Goal: Task Accomplishment & Management: Use online tool/utility

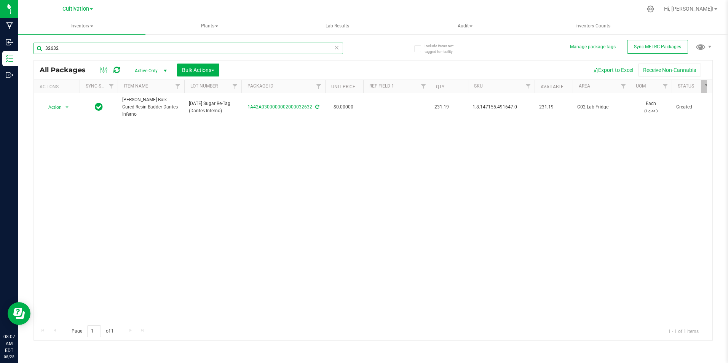
drag, startPoint x: 0, startPoint y: 0, endPoint x: 55, endPoint y: 45, distance: 70.9
click at [55, 45] on input "32632" at bounding box center [187, 48] width 309 height 11
type input "32746"
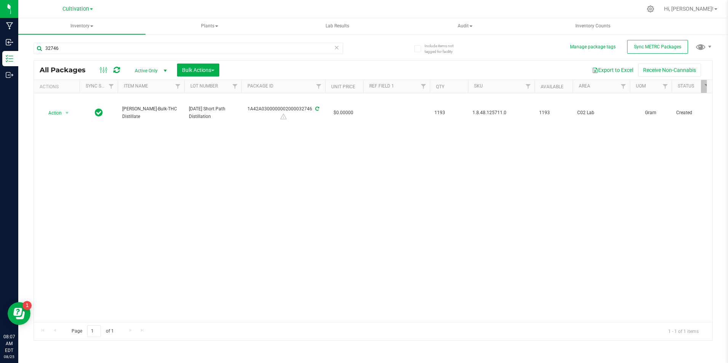
click at [206, 79] on div "All Packages Active Only Active Only Lab Samples Locked All External Internal B…" at bounding box center [373, 70] width 678 height 19
click at [207, 75] on button "Bulk Actions" at bounding box center [198, 70] width 42 height 13
click at [207, 85] on span "Add to manufacturing run" at bounding box center [210, 87] width 57 height 6
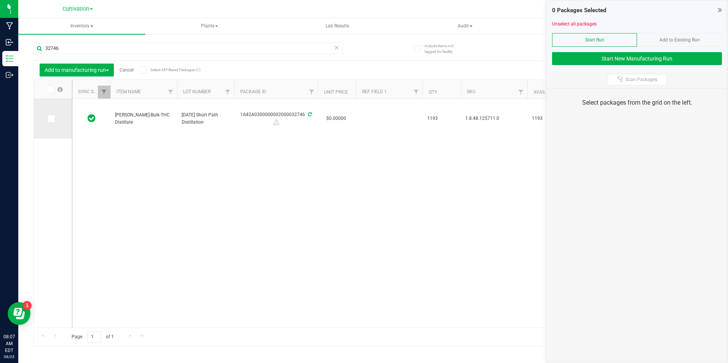
click at [51, 119] on icon at bounding box center [50, 119] width 5 height 0
click at [0, 0] on input "checkbox" at bounding box center [0, 0] width 0 height 0
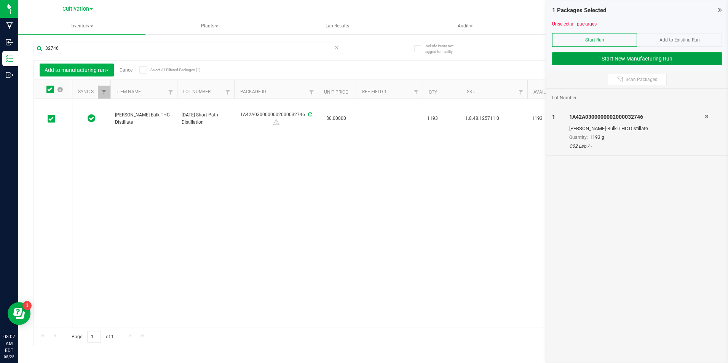
click at [563, 53] on button "Start New Manufacturing Run" at bounding box center [637, 58] width 170 height 13
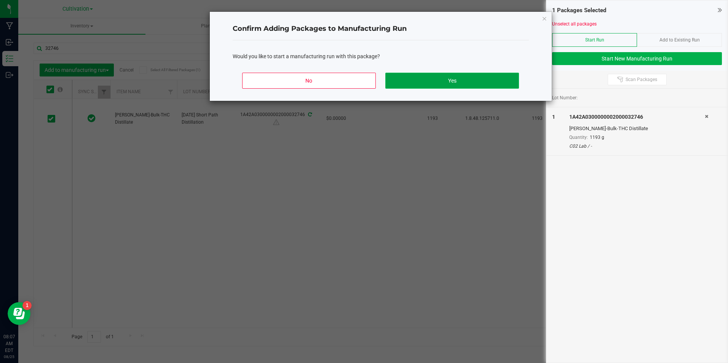
click at [490, 80] on button "Yes" at bounding box center [451, 81] width 133 height 16
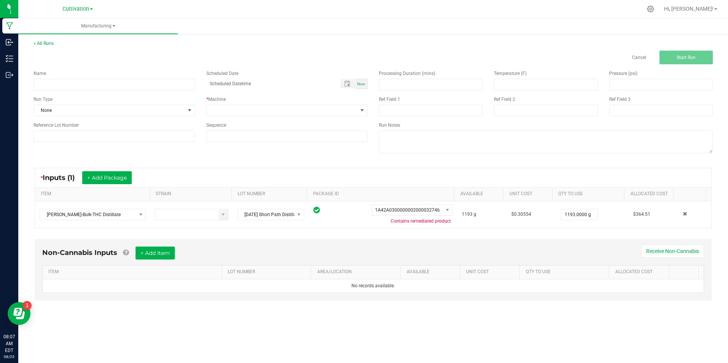
click at [195, 87] on div "Name" at bounding box center [114, 80] width 173 height 20
click at [188, 84] on input at bounding box center [113, 84] width 161 height 11
click at [69, 81] on input "[DATE] Short Path Distillation (Pass 2)" at bounding box center [113, 84] width 161 height 11
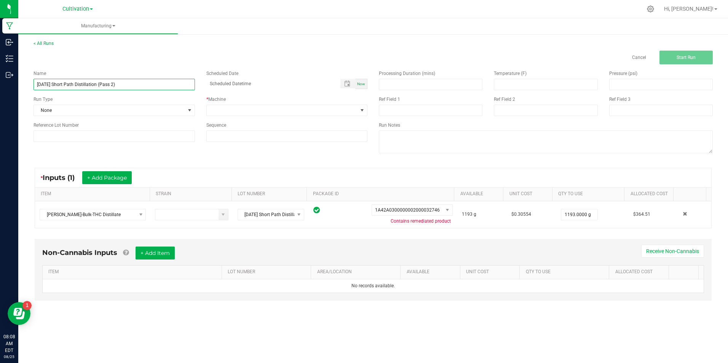
click at [69, 81] on input "[DATE] Short Path Distillation (Pass 2)" at bounding box center [113, 84] width 161 height 11
type input "[DATE] Short Path Distillation (Pass 2)"
click at [108, 134] on input at bounding box center [113, 136] width 161 height 11
paste input "[DATE] Short Path Distillation (Pass 2)"
type input "[DATE] Short Path Distillation (Pass 2)"
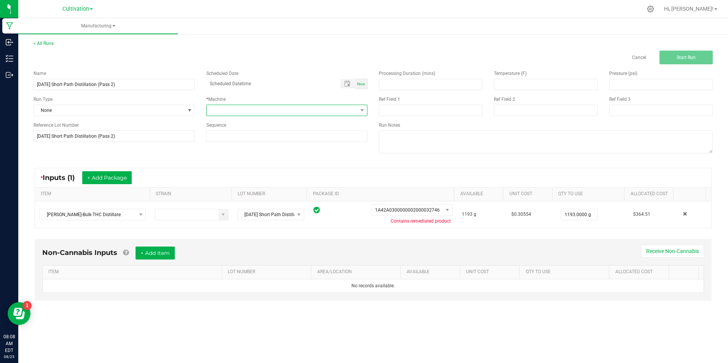
click at [241, 112] on span at bounding box center [282, 110] width 151 height 11
click at [259, 200] on li "Short Path" at bounding box center [287, 197] width 161 height 13
click at [672, 59] on button "Start Run" at bounding box center [685, 58] width 53 height 14
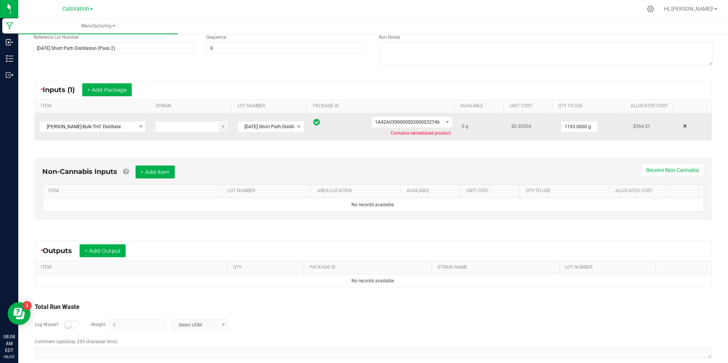
scroll to position [110, 0]
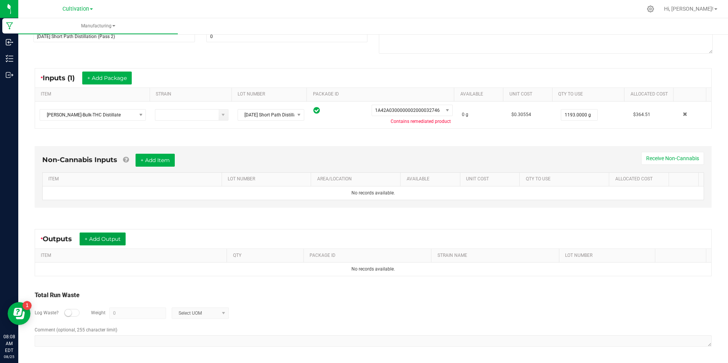
click at [121, 241] on button "+ Add Output" at bounding box center [103, 239] width 46 height 13
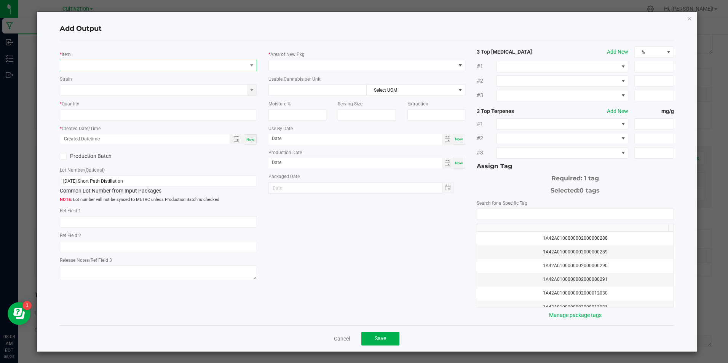
click at [125, 69] on span "NO DATA FOUND" at bounding box center [153, 65] width 186 height 11
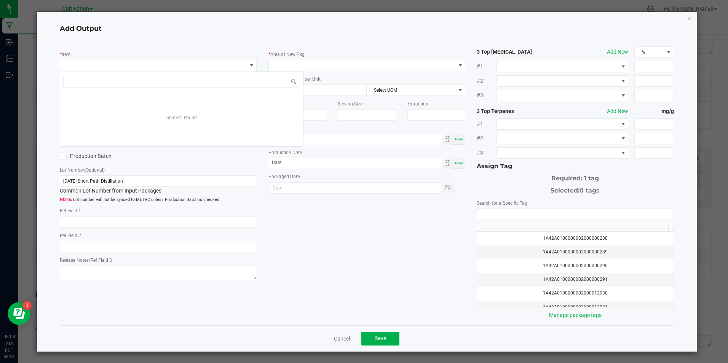
scroll to position [11, 195]
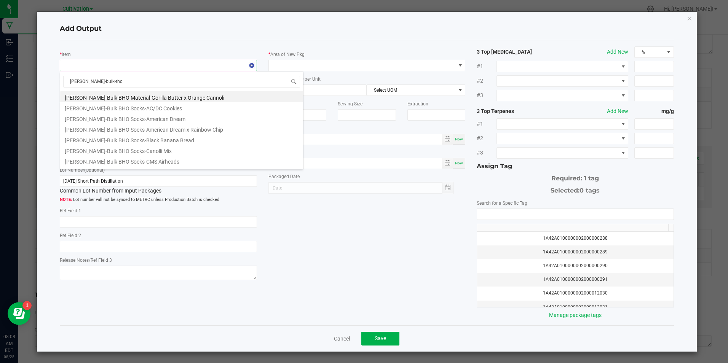
type input "[PERSON_NAME]-bulk-thc d"
click at [106, 97] on li "[PERSON_NAME]-Bulk-THC Distillate" at bounding box center [181, 96] width 243 height 11
type input "0.0000 g"
type input "3.3"
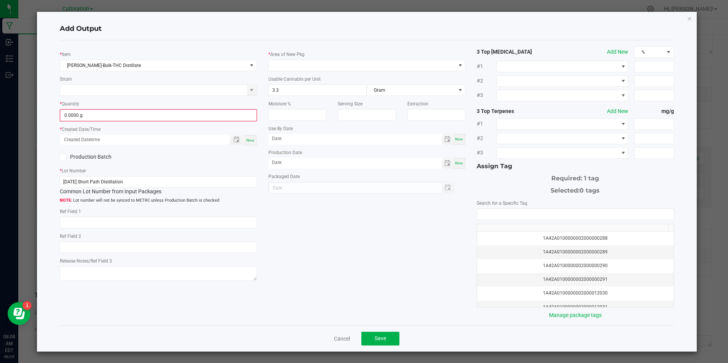
click at [114, 121] on kendo-numerictextbox "0.0000 g" at bounding box center [158, 115] width 197 height 12
click at [116, 118] on input "0" at bounding box center [158, 115] width 195 height 11
type input "895.0000 g"
click at [249, 142] on div "Now" at bounding box center [250, 139] width 12 height 10
type input "[DATE] 8:08 AM"
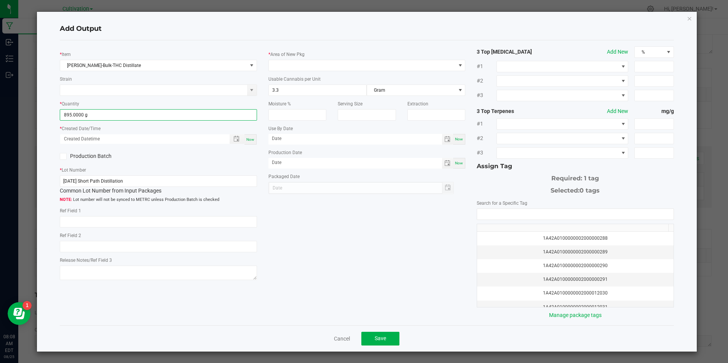
type input "[DATE]"
click at [63, 156] on icon at bounding box center [63, 156] width 5 height 0
click at [0, 0] on input "Production Batch" at bounding box center [0, 0] width 0 height 0
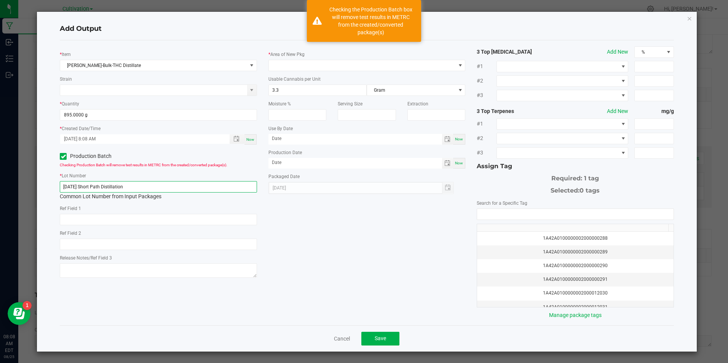
click at [141, 188] on input "[DATE] Short Path Distillation" at bounding box center [158, 186] width 197 height 11
paste input "21/25 Short Path Distillation (Pass 2)"
type input "[DATE] Short Path Distillation (Pass 2)"
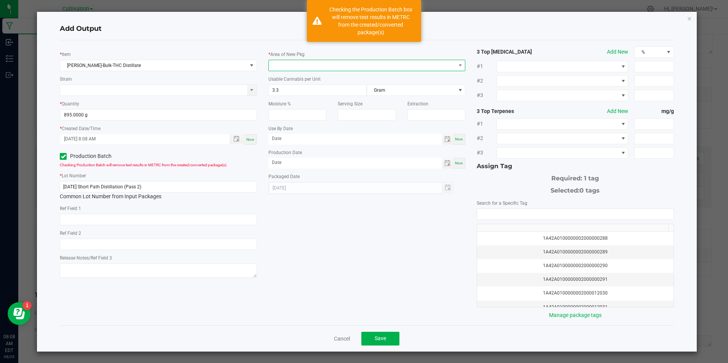
click at [288, 69] on span at bounding box center [362, 65] width 186 height 11
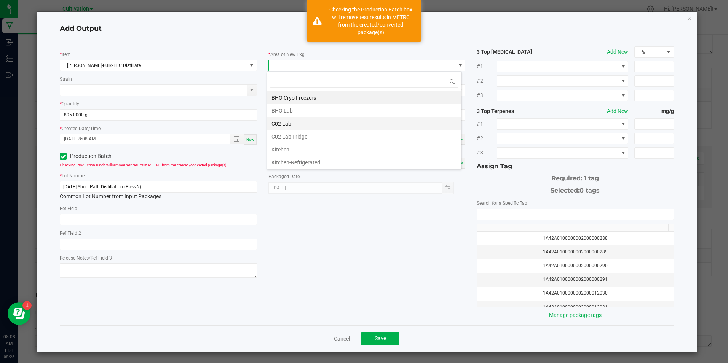
click at [300, 122] on li "C02 Lab" at bounding box center [364, 123] width 194 height 13
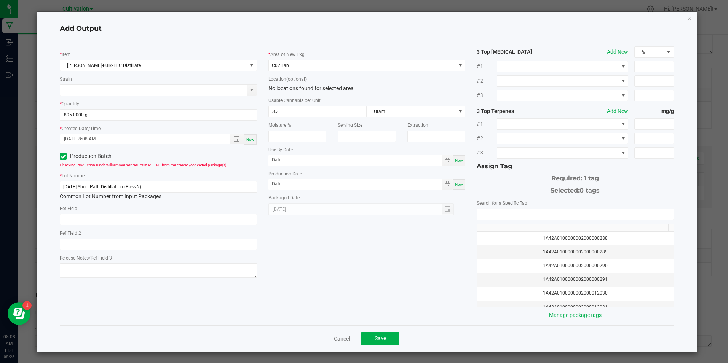
click at [455, 184] on span "Now" at bounding box center [459, 184] width 8 height 4
type input "[DATE]"
click at [509, 213] on input "NO DATA FOUND" at bounding box center [575, 214] width 196 height 11
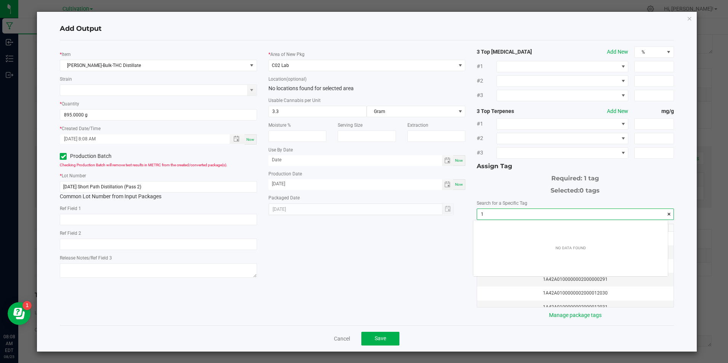
scroll to position [11, 194]
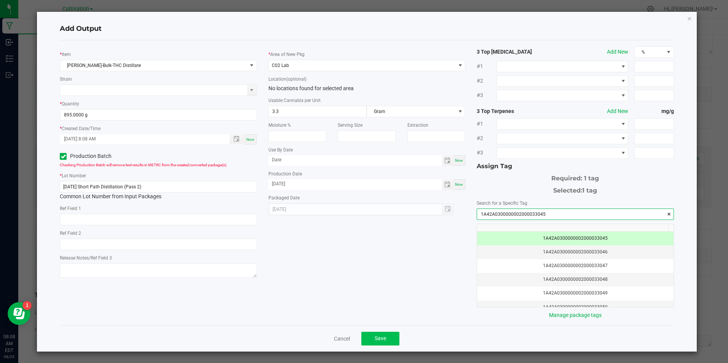
type input "1A42A0300000002000033045"
click at [389, 343] on button "Save" at bounding box center [380, 339] width 38 height 14
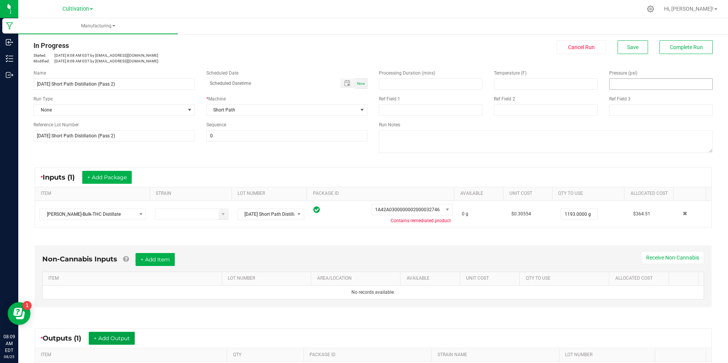
scroll to position [0, 0]
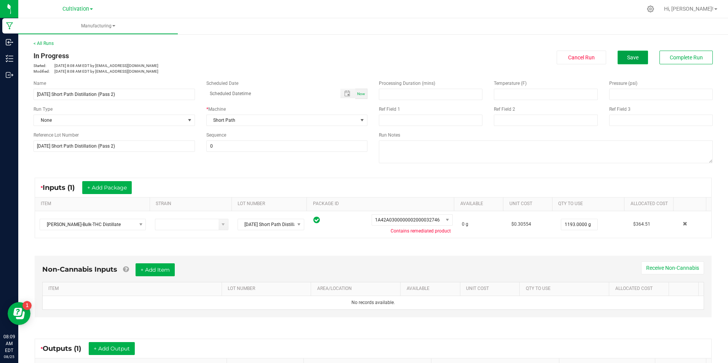
click at [627, 58] on span "Save" at bounding box center [632, 57] width 11 height 6
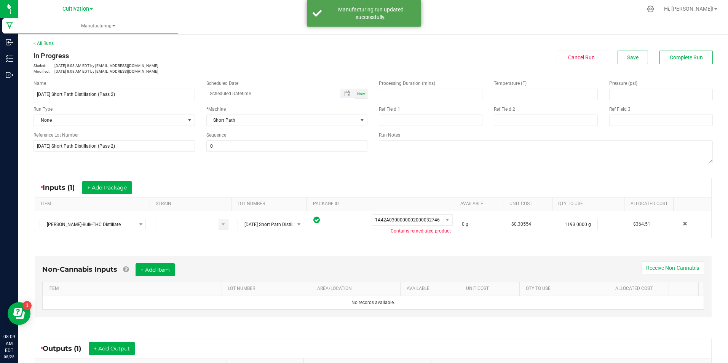
scroll to position [116, 0]
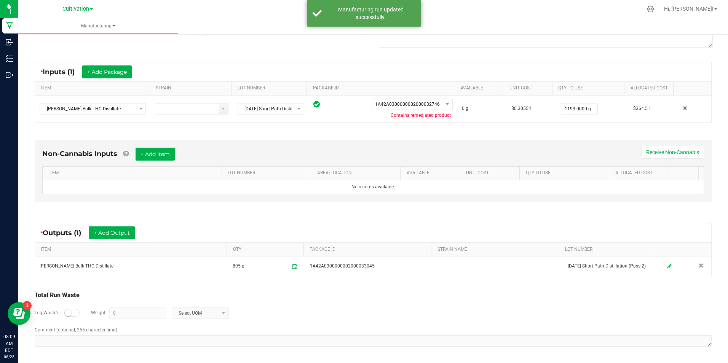
click at [118, 223] on kendo-grid "* Outputs (1) + Add Output ITEM QTY PACKAGE ID STRAIN NAME LOT NUMBER [PERSON_N…" at bounding box center [373, 249] width 677 height 53
click at [116, 230] on button "+ Add Output" at bounding box center [112, 232] width 46 height 13
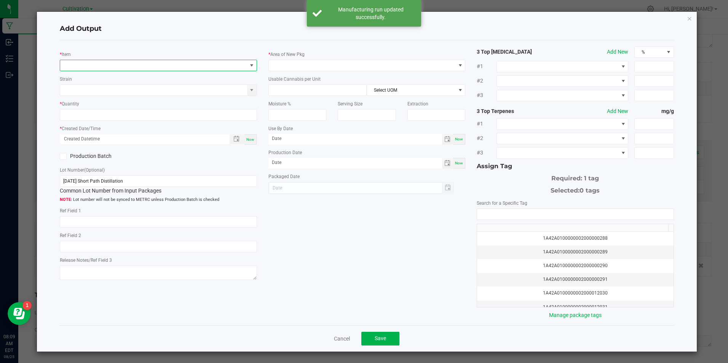
click at [106, 60] on span "NO DATA FOUND" at bounding box center [153, 65] width 186 height 11
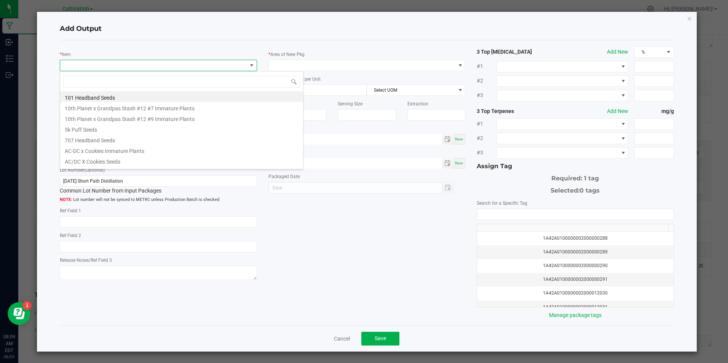
scroll to position [11, 195]
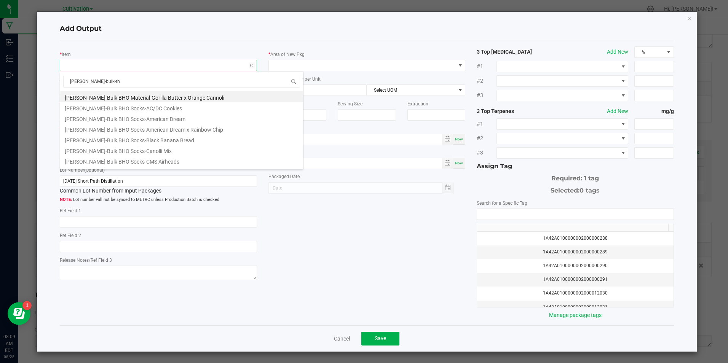
type input "[PERSON_NAME]-bulk-thc"
click at [119, 132] on li "[PERSON_NAME]-Bulk-THC Distillate Heads" at bounding box center [181, 128] width 243 height 11
type input "0.0000 g"
type input "3.3"
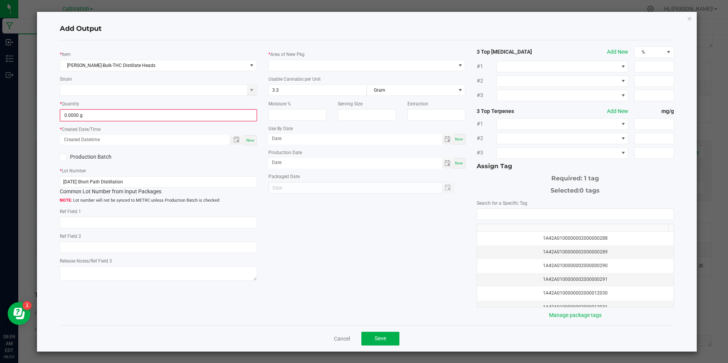
click at [133, 106] on div "* Quantity 0.0000 g" at bounding box center [158, 111] width 197 height 22
click at [134, 113] on input "0" at bounding box center [158, 115] width 195 height 11
click at [236, 136] on span "Toggle popup" at bounding box center [236, 139] width 6 height 6
type input "244.0000 g"
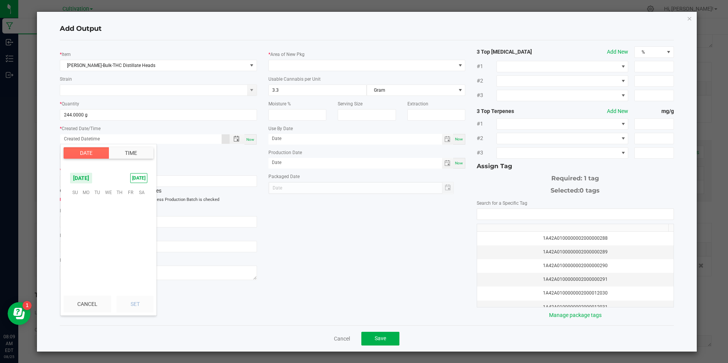
scroll to position [123343, 0]
click at [246, 138] on span "Now" at bounding box center [250, 139] width 8 height 4
type input "[DATE] 8:09 AM"
type input "[DATE]"
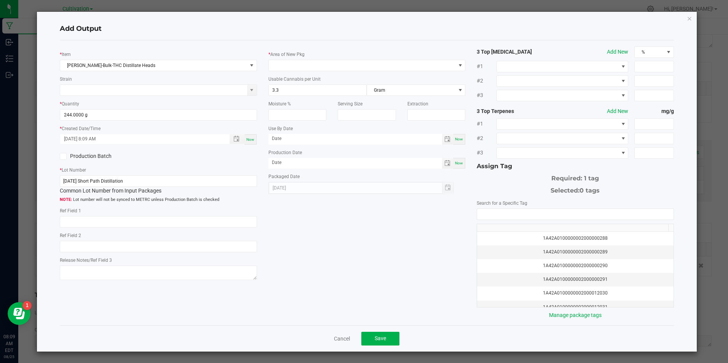
click at [62, 163] on div "* Item [PERSON_NAME]-Bulk-THC Distillate Heads Strain * Quantity 244.0000 g * C…" at bounding box center [158, 164] width 208 height 236
click at [63, 156] on icon at bounding box center [63, 156] width 5 height 0
click at [0, 0] on input "Production Batch" at bounding box center [0, 0] width 0 height 0
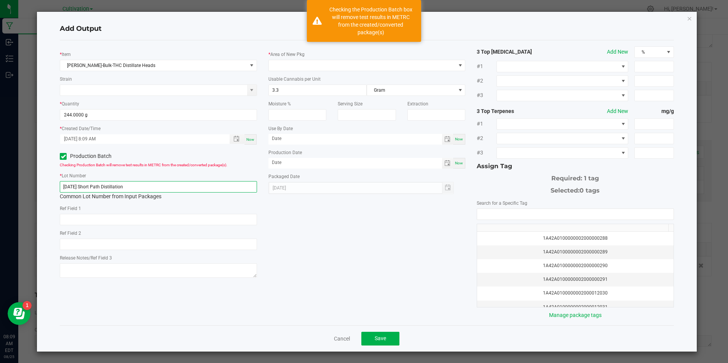
click at [148, 190] on input "[DATE] Short Path Distillation" at bounding box center [158, 186] width 197 height 11
paste input "21/25 Short Path Distillation (Pass 2)"
type input "[DATE] Short Path Distillation (Pass 2)"
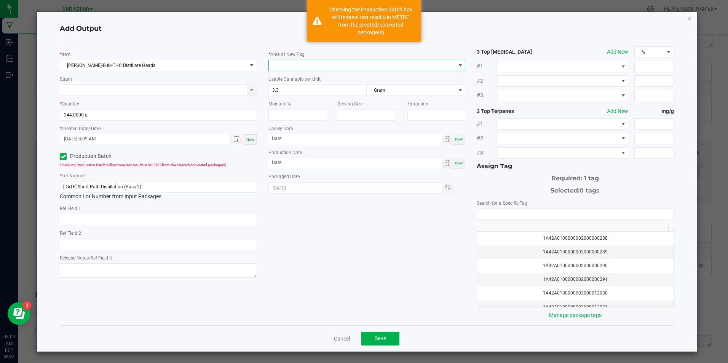
click at [288, 67] on span at bounding box center [362, 65] width 186 height 11
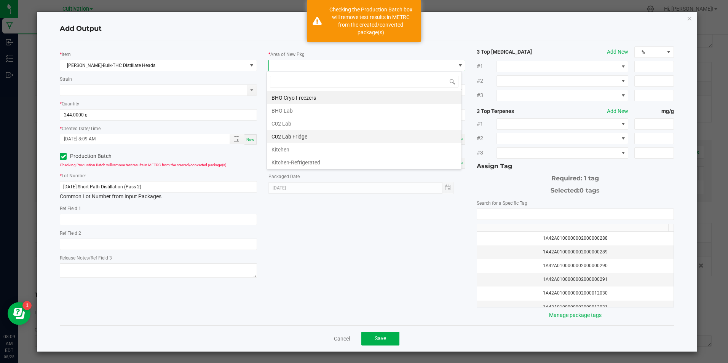
scroll to position [11, 195]
click at [283, 123] on li "C02 Lab" at bounding box center [364, 123] width 194 height 13
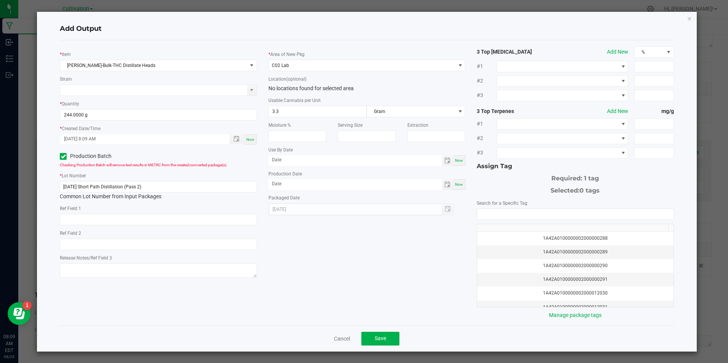
click at [455, 182] on span "Now" at bounding box center [459, 184] width 8 height 4
type input "[DATE]"
click at [482, 209] on input "NO DATA FOUND" at bounding box center [575, 214] width 196 height 11
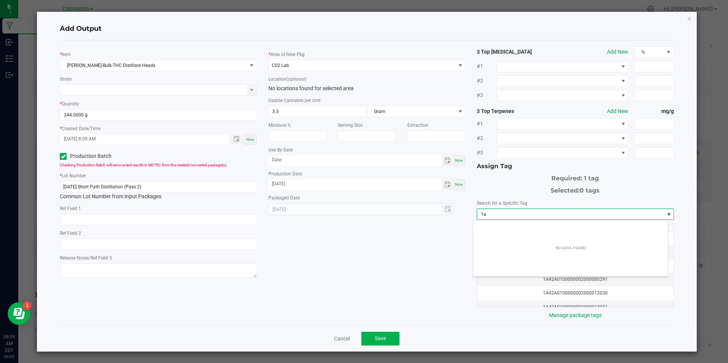
scroll to position [11, 194]
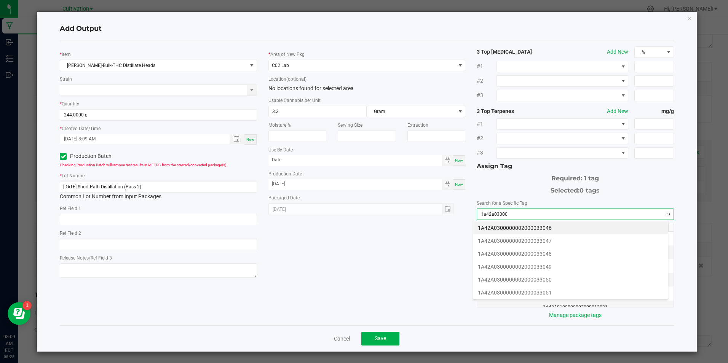
click at [527, 225] on li "1A42A0300000002000033046" at bounding box center [570, 227] width 194 height 13
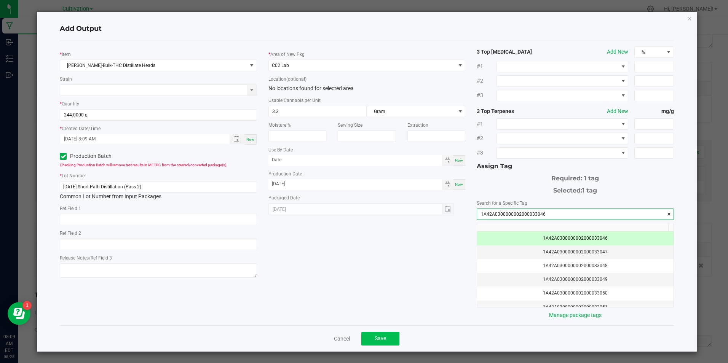
type input "1A42A0300000002000033046"
click at [366, 341] on button "Save" at bounding box center [380, 339] width 38 height 14
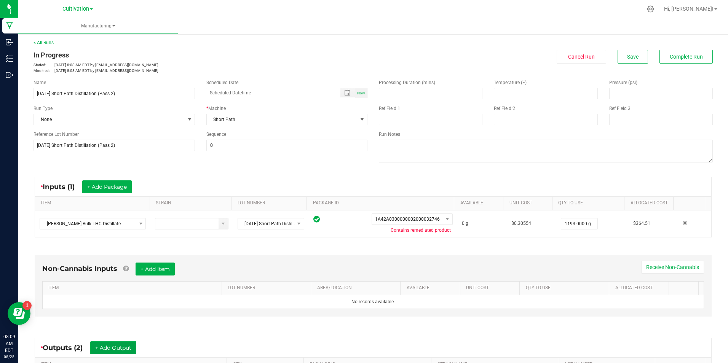
scroll to position [0, 0]
click at [632, 59] on span "Save" at bounding box center [632, 57] width 11 height 6
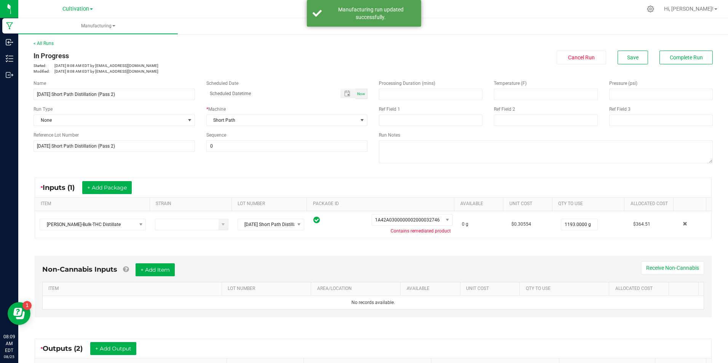
scroll to position [114, 0]
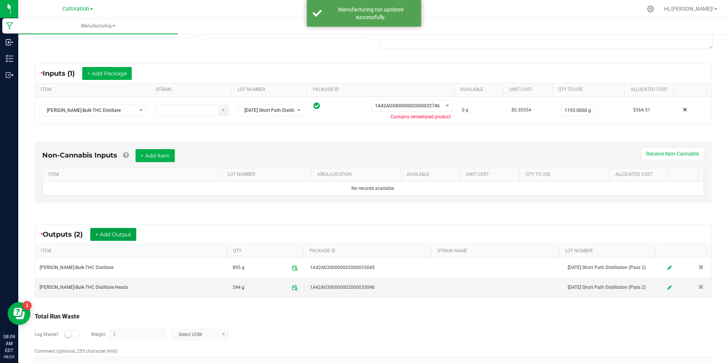
click at [125, 232] on button "+ Add Output" at bounding box center [113, 234] width 46 height 13
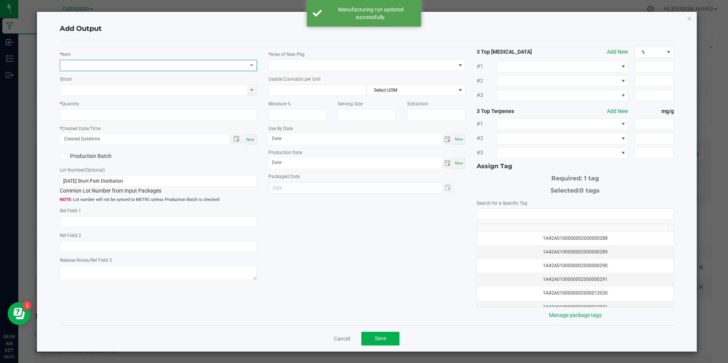
click at [87, 68] on span "NO DATA FOUND" at bounding box center [153, 65] width 186 height 11
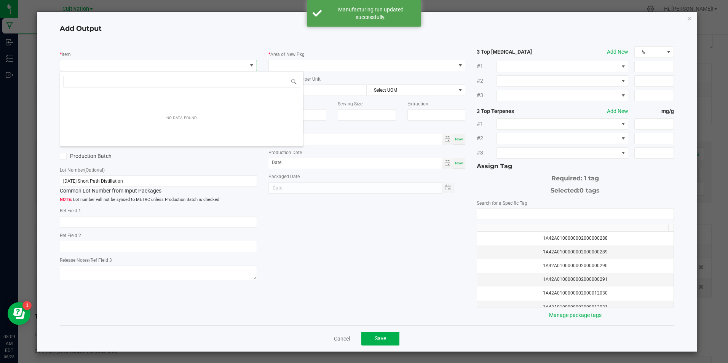
scroll to position [11, 195]
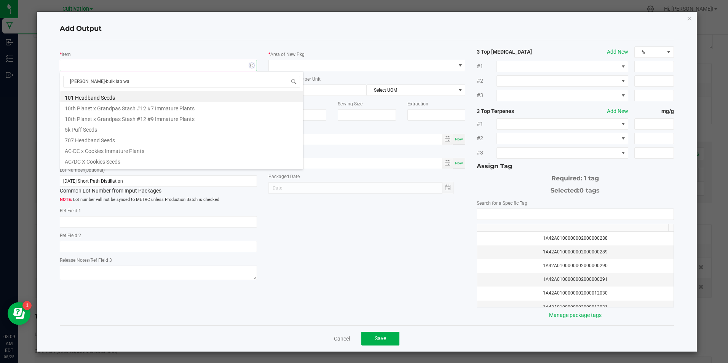
type input "[PERSON_NAME]-bulk lab was"
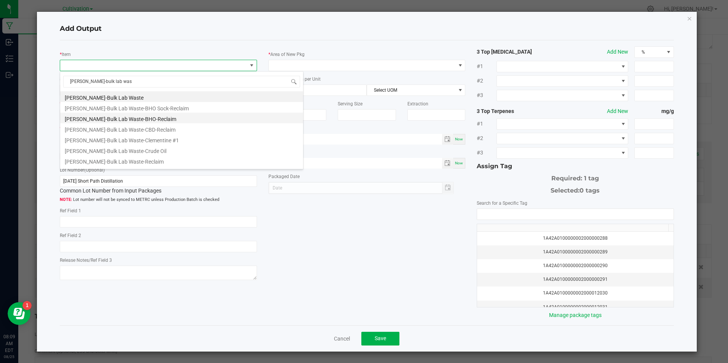
click at [149, 120] on li "[PERSON_NAME]-Bulk Lab Waste-BHO-Reclaim" at bounding box center [181, 118] width 243 height 11
type input "0.0000 g"
type input "1"
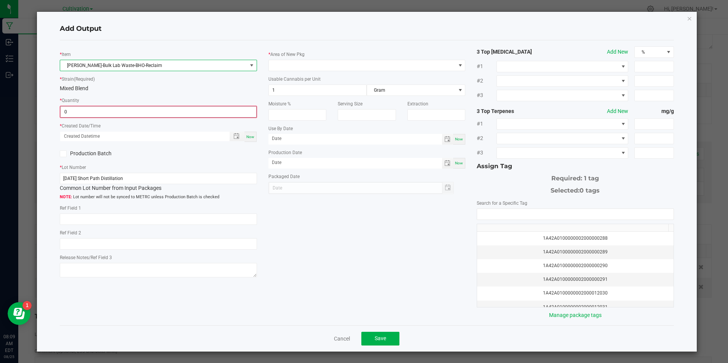
click at [146, 110] on input "0" at bounding box center [158, 112] width 195 height 11
type input "54.0000 g"
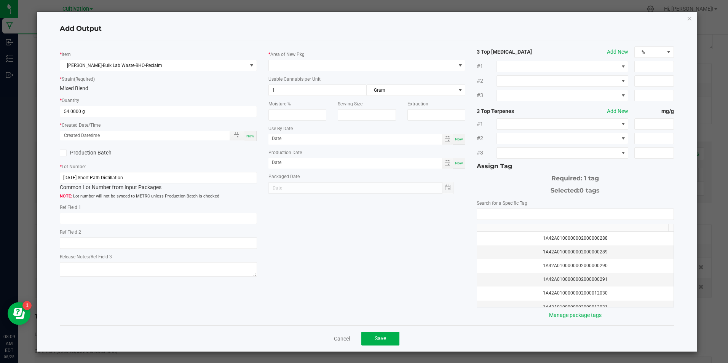
click at [252, 132] on div "Now" at bounding box center [250, 136] width 12 height 10
type input "[DATE] 8:09 AM"
type input "[DATE]"
click at [66, 151] on span at bounding box center [63, 153] width 7 height 7
click at [0, 0] on input "Production Batch" at bounding box center [0, 0] width 0 height 0
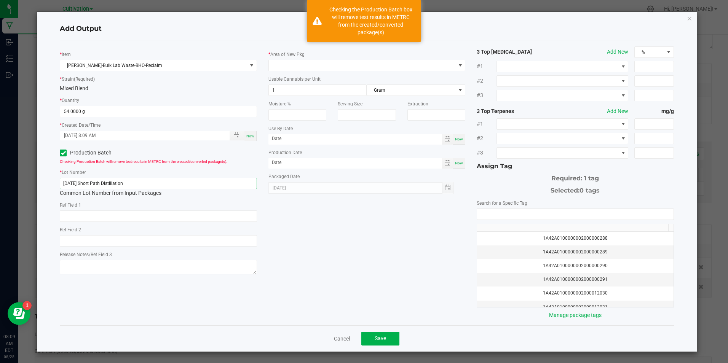
click at [146, 184] on input "[DATE] Short Path Distillation" at bounding box center [158, 183] width 197 height 11
paste input "21/25 Short Path Distillation (Pass 2)"
type input "[DATE] Short Path Distillation (Pass 2)"
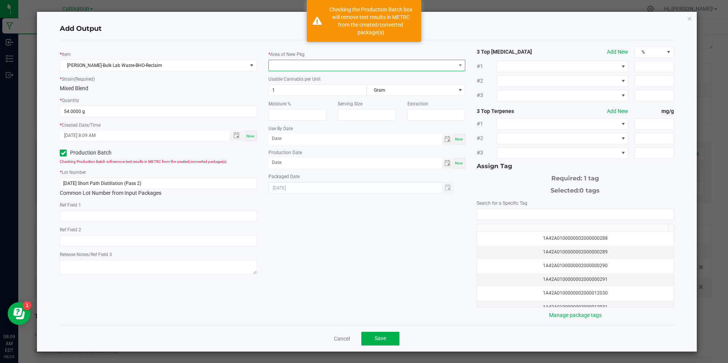
click at [314, 69] on span at bounding box center [362, 65] width 186 height 11
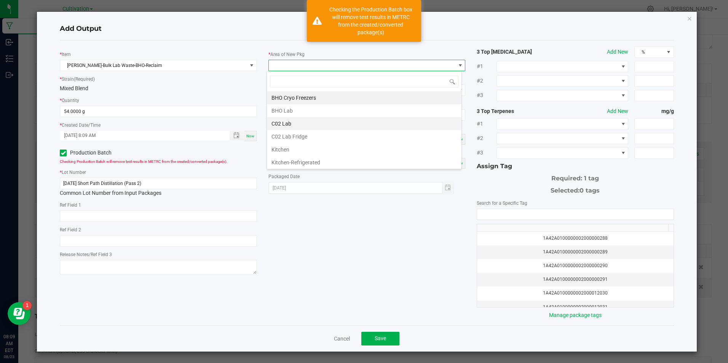
click at [299, 124] on li "C02 Lab" at bounding box center [364, 123] width 194 height 13
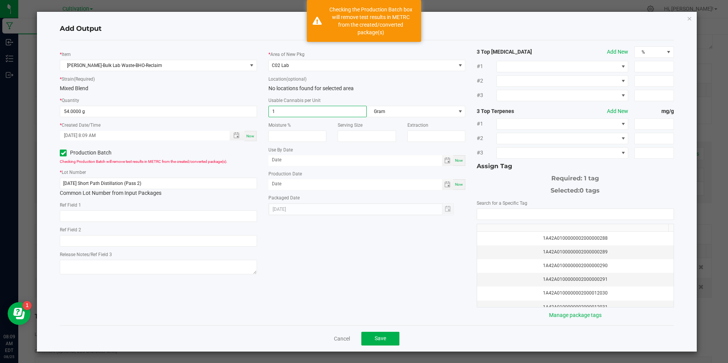
click at [297, 108] on input "1" at bounding box center [318, 111] width 98 height 11
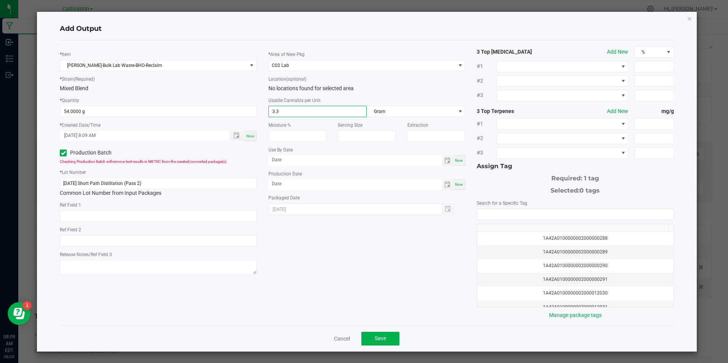
type input "3.3"
click at [459, 186] on span "Now" at bounding box center [459, 184] width 8 height 4
type input "[DATE]"
click at [493, 211] on input "NO DATA FOUND" at bounding box center [575, 214] width 196 height 11
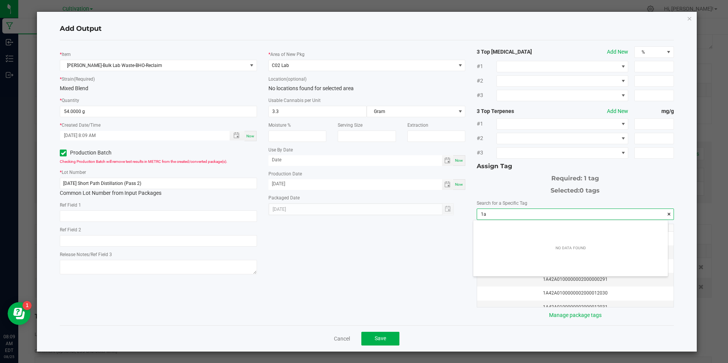
scroll to position [11, 194]
type input "1a42a03000"
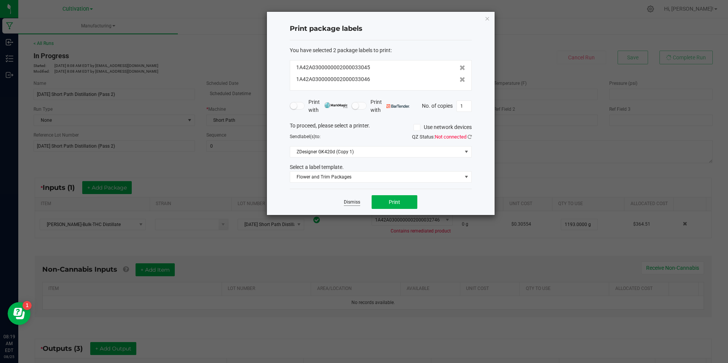
click at [358, 202] on link "Dismiss" at bounding box center [352, 202] width 16 height 6
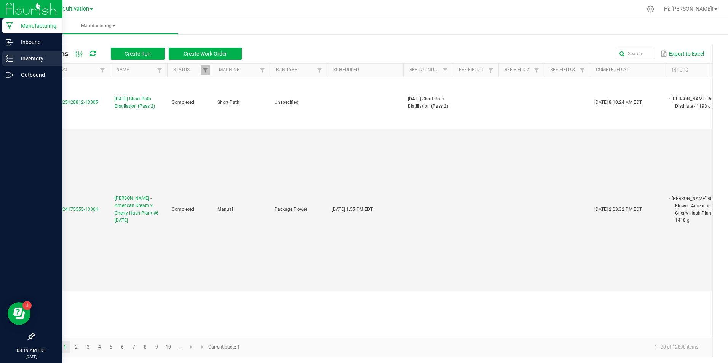
click at [15, 57] on p "Inventory" at bounding box center [36, 58] width 46 height 9
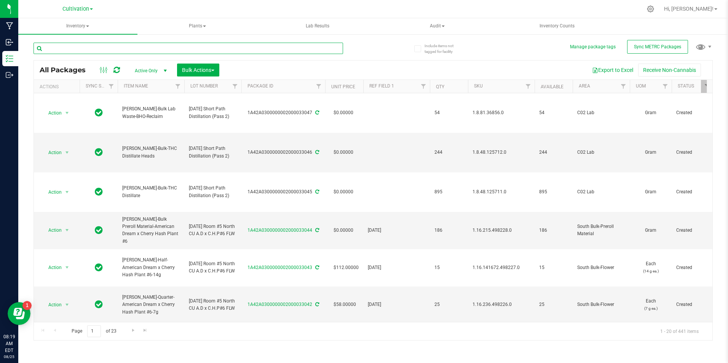
click at [86, 49] on input "text" at bounding box center [187, 48] width 309 height 11
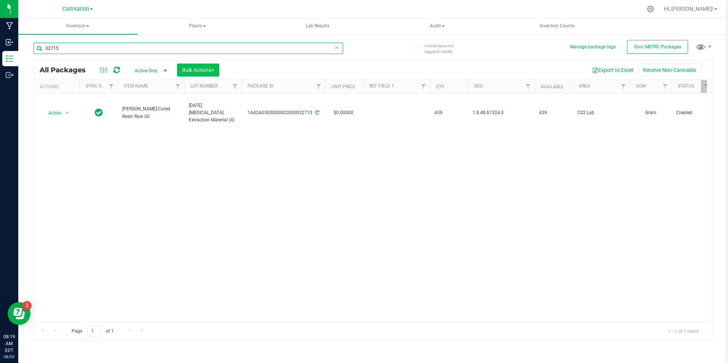
type input "32715"
click at [199, 65] on button "Bulk Actions" at bounding box center [198, 70] width 42 height 13
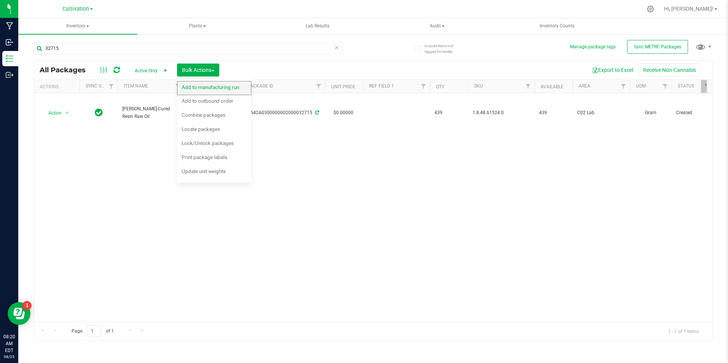
click at [197, 83] on div "Add to manufacturing run" at bounding box center [216, 88] width 68 height 12
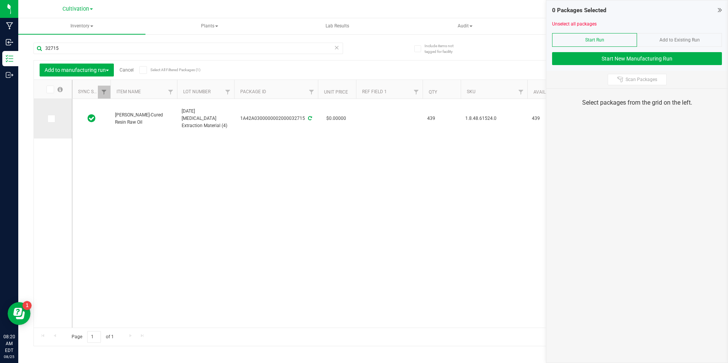
click at [50, 119] on icon at bounding box center [50, 119] width 5 height 0
click at [0, 0] on input "checkbox" at bounding box center [0, 0] width 0 height 0
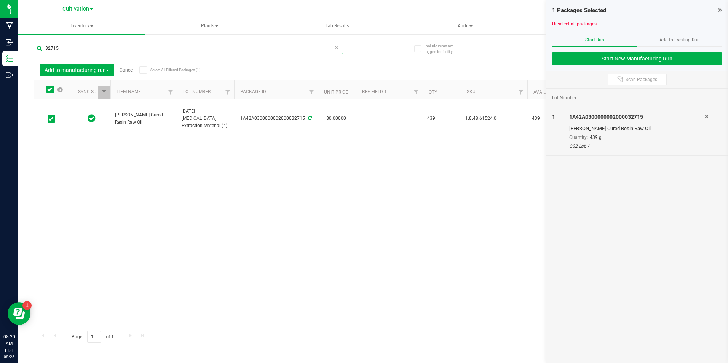
click at [70, 50] on input "32715" at bounding box center [187, 48] width 309 height 11
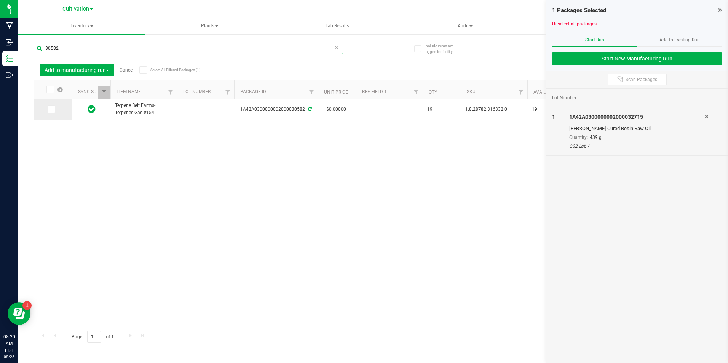
type input "30582"
click at [54, 110] on span at bounding box center [52, 109] width 8 height 8
click at [0, 0] on input "checkbox" at bounding box center [0, 0] width 0 height 0
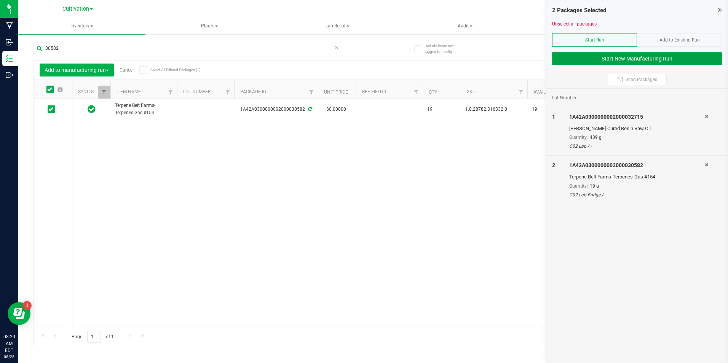
click at [576, 54] on button "Start New Manufacturing Run" at bounding box center [637, 58] width 170 height 13
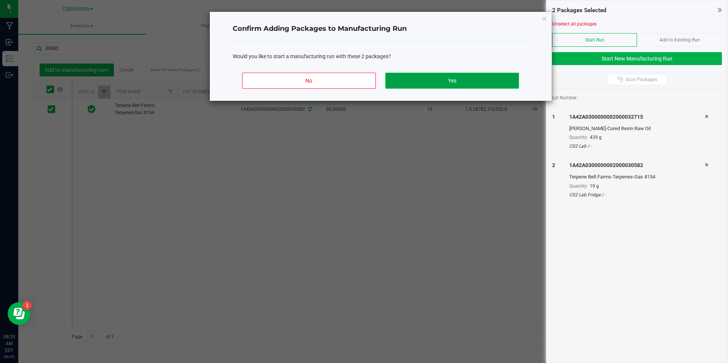
click at [453, 81] on button "Yes" at bounding box center [451, 81] width 133 height 16
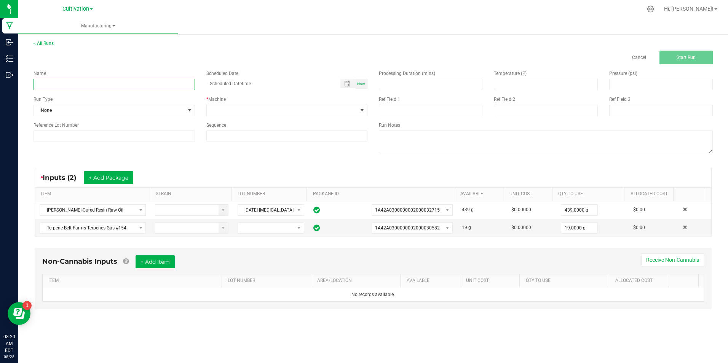
click at [135, 79] on input at bounding box center [113, 84] width 161 height 11
click at [54, 85] on input "8/25/25 Cartridge Fill" at bounding box center [113, 84] width 161 height 11
click at [101, 84] on input "8/25/25 0.5G Cartridge Fill" at bounding box center [113, 84] width 161 height 11
click at [100, 85] on input "8/25/25 0.5G Cartridge Fill (Sour Kush)" at bounding box center [113, 84] width 161 height 11
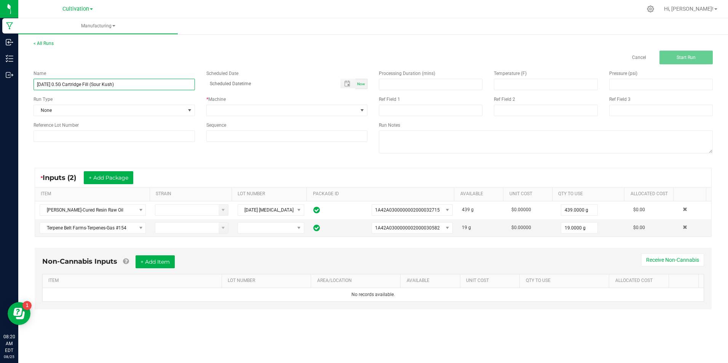
click at [100, 85] on input "8/25/25 0.5G Cartridge Fill (Sour Kush)" at bounding box center [113, 84] width 161 height 11
type input "8/25/25 0.5G Cartridge Fill (Sour Kush)"
click at [113, 135] on input at bounding box center [113, 136] width 161 height 11
paste input "8/25/25 0.5G Cartridge Fill (Sour Kush)"
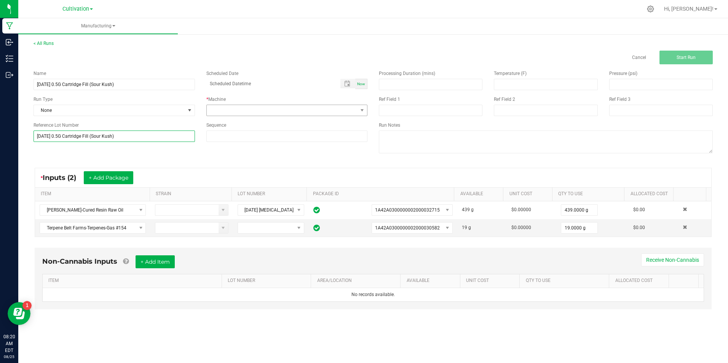
type input "8/25/25 0.5G Cartridge Fill (Sour Kush)"
click at [245, 112] on span at bounding box center [282, 110] width 151 height 11
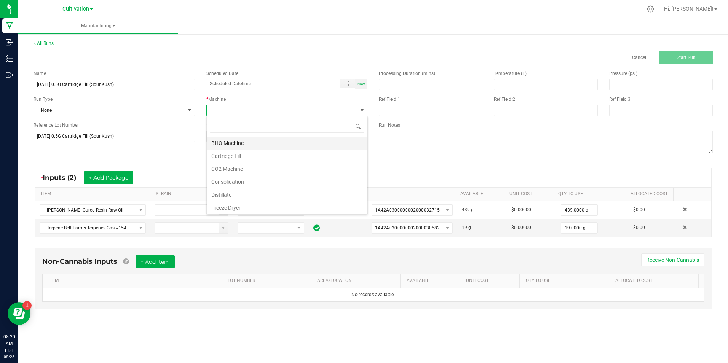
scroll to position [11, 161]
click at [254, 156] on li "Cartridge Fill" at bounding box center [287, 156] width 161 height 13
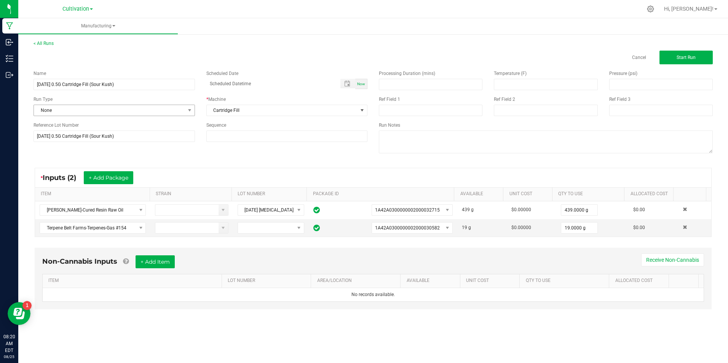
drag, startPoint x: 173, startPoint y: 104, endPoint x: 174, endPoint y: 110, distance: 6.5
click at [174, 104] on div "Run Type None" at bounding box center [114, 106] width 173 height 20
click at [174, 117] on div "Name 8/25/25 0.5G Cartridge Fill (Sour Kush) Scheduled Date Now Run Type None *…" at bounding box center [200, 105] width 345 height 83
click at [174, 108] on span "None" at bounding box center [109, 110] width 151 height 11
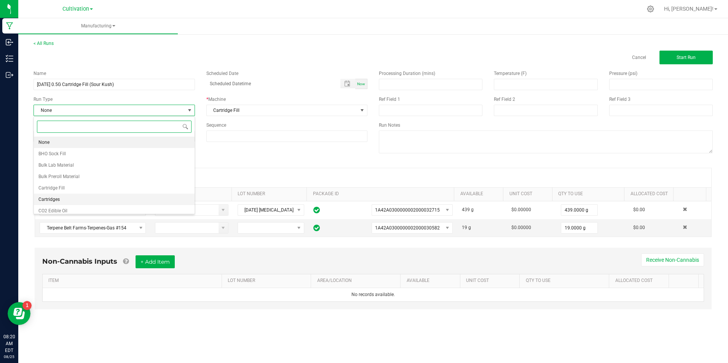
click at [75, 204] on li "Cartridges" at bounding box center [114, 199] width 161 height 11
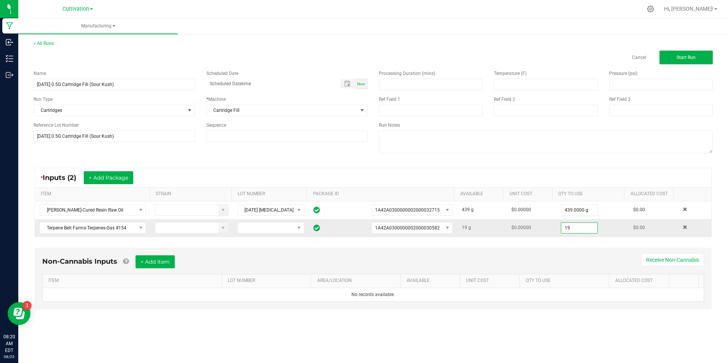
click at [578, 230] on input "19" at bounding box center [579, 228] width 36 height 11
type input "5.0000 g"
click at [671, 60] on button "Start Run" at bounding box center [685, 58] width 53 height 14
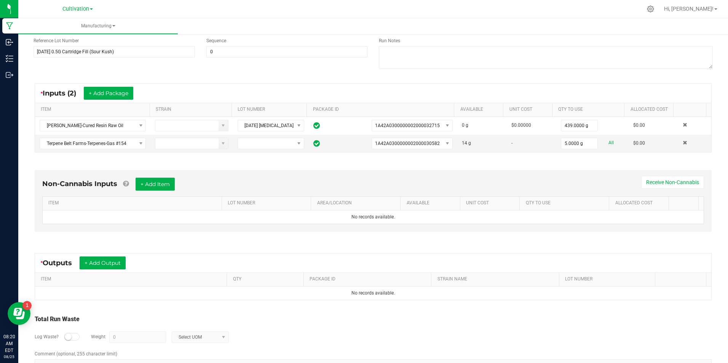
scroll to position [118, 0]
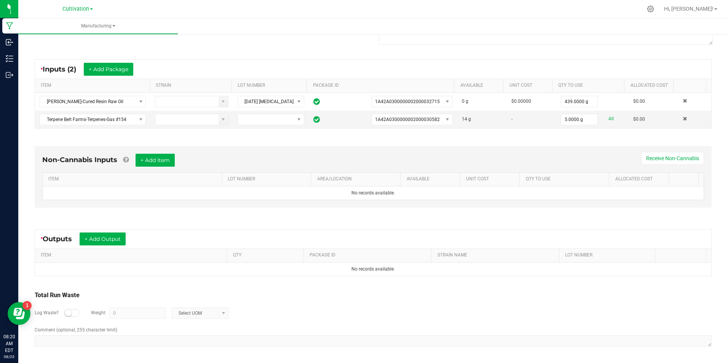
click at [100, 246] on div "* Outputs + Add Output" at bounding box center [373, 238] width 676 height 19
click at [99, 239] on button "+ Add Output" at bounding box center [103, 239] width 46 height 13
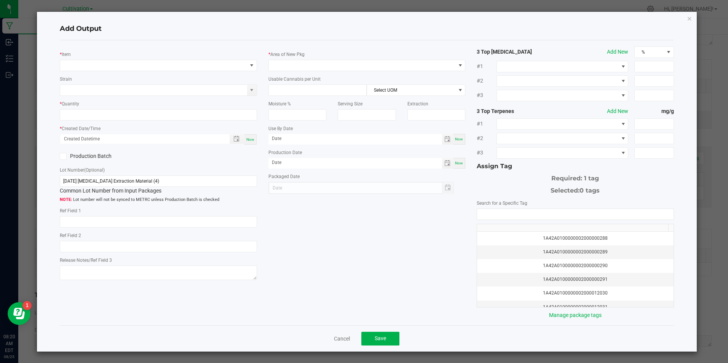
click at [113, 73] on div "* Item Strain * Quantity * Created Date/Time Now Production Batch Lot Number (O…" at bounding box center [158, 164] width 208 height 236
click at [113, 69] on span "NO DATA FOUND" at bounding box center [153, 65] width 186 height 11
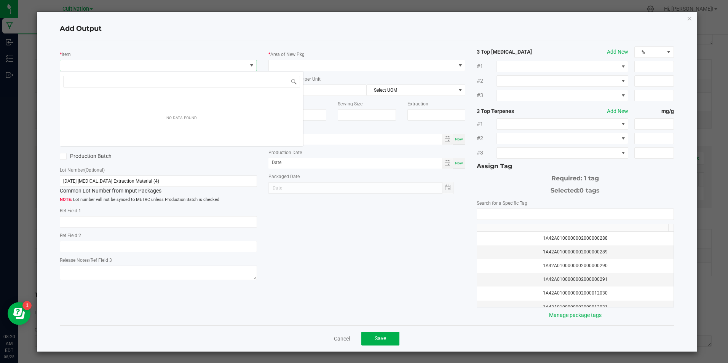
scroll to position [11, 195]
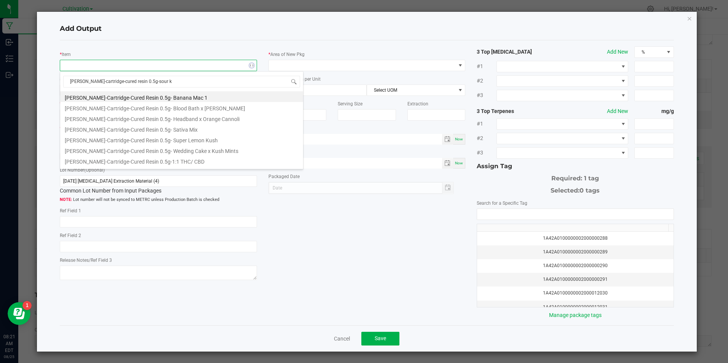
type input "slater-cartridge-cured resin 0.5g-sour ku"
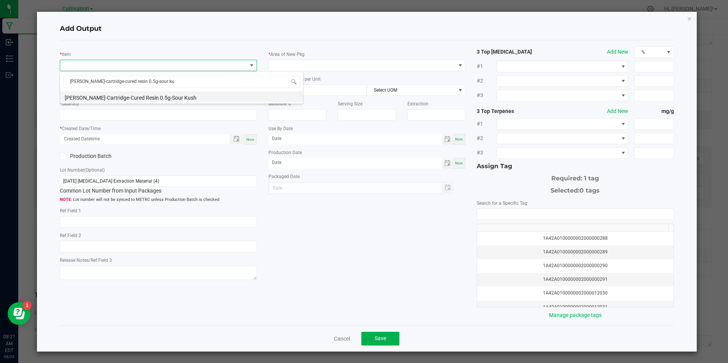
click at [137, 99] on li "Slater-Cartridge-Cured Resin 0.5g-Sour Kush" at bounding box center [181, 96] width 243 height 11
type input "0 ea"
type input "1.6"
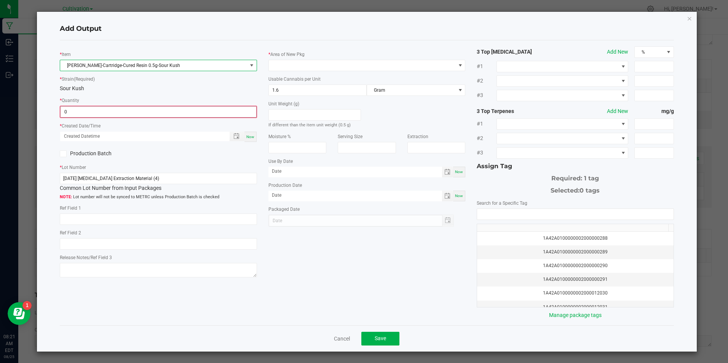
click at [131, 114] on input "0" at bounding box center [158, 112] width 195 height 11
type input "832 ea"
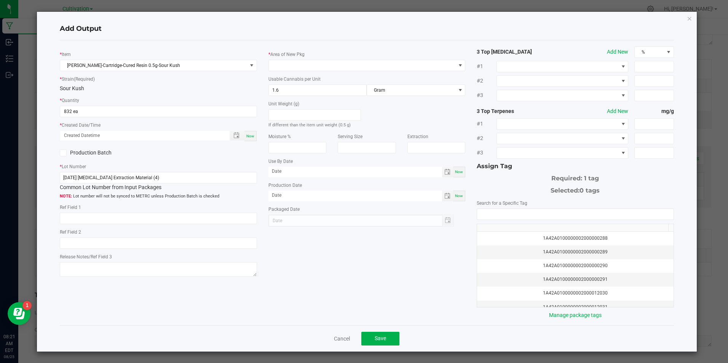
drag, startPoint x: 249, startPoint y: 137, endPoint x: 220, endPoint y: 142, distance: 28.8
click at [247, 139] on div "Now" at bounding box center [250, 136] width 12 height 10
type input "08/25/2025 8:21 AM"
type input "[DATE]"
click at [66, 153] on span at bounding box center [63, 153] width 7 height 7
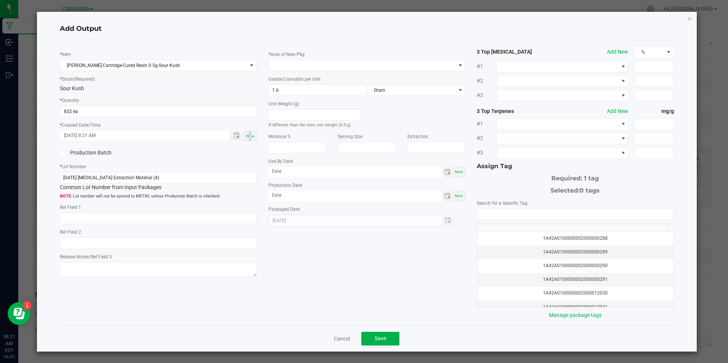
click at [0, 0] on input "Production Batch" at bounding box center [0, 0] width 0 height 0
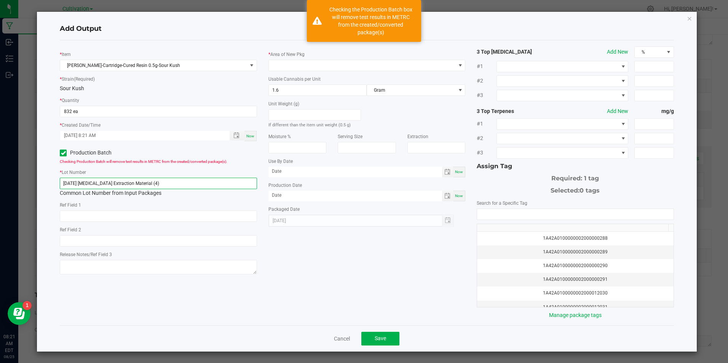
click at [100, 182] on input "8/14/25 Hydrocarbon Extraction Material (4)" at bounding box center [158, 183] width 197 height 11
paste input "25/25 0.5G Cartridge Fill (Sour Kush"
type input "8/25/25 0.5G Cartridge Fill (Sour Kush)"
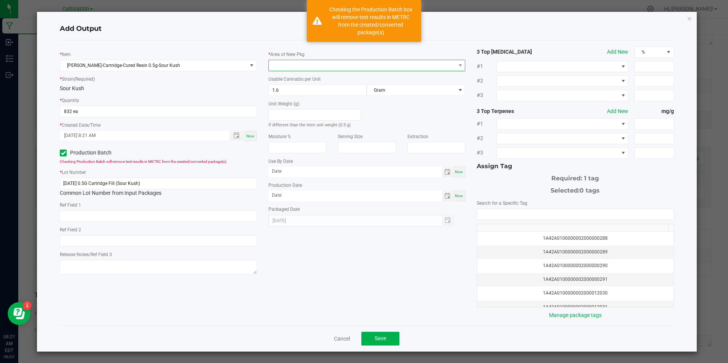
click at [286, 61] on span at bounding box center [362, 65] width 186 height 11
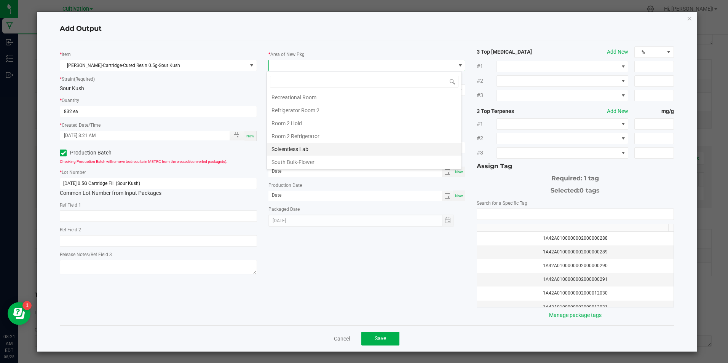
scroll to position [190, 0]
click at [338, 98] on li "Quarantine Room" at bounding box center [364, 101] width 194 height 13
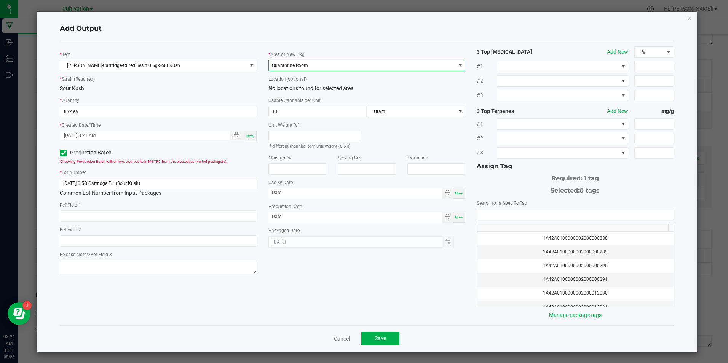
click at [455, 215] on span "Now" at bounding box center [459, 217] width 8 height 4
type input "[DATE]"
click at [485, 215] on input "NO DATA FOUND" at bounding box center [575, 214] width 196 height 11
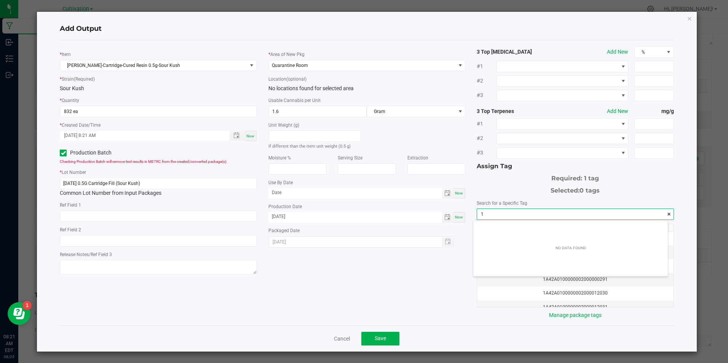
scroll to position [11, 194]
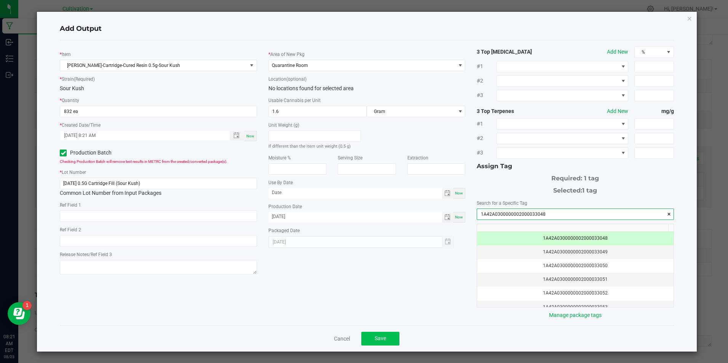
type input "1A42A0300000002000033048"
click at [394, 334] on button "Save" at bounding box center [380, 339] width 38 height 14
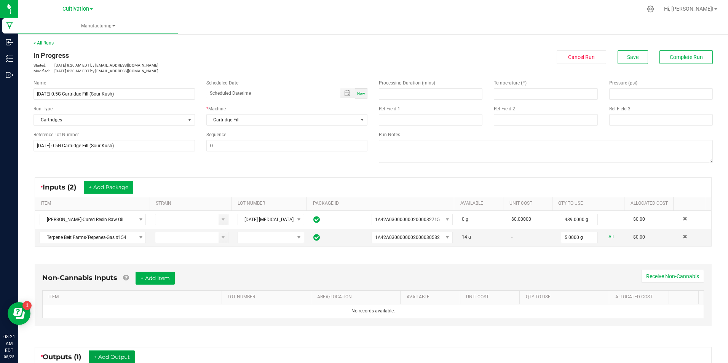
scroll to position [0, 0]
click at [636, 61] on button "Save" at bounding box center [632, 58] width 30 height 14
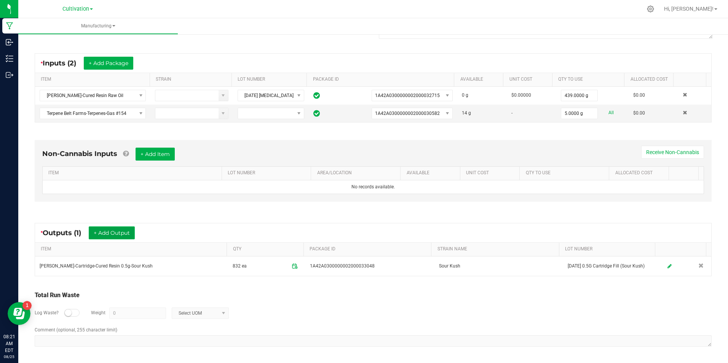
click at [119, 229] on button "+ Add Output" at bounding box center [112, 232] width 46 height 13
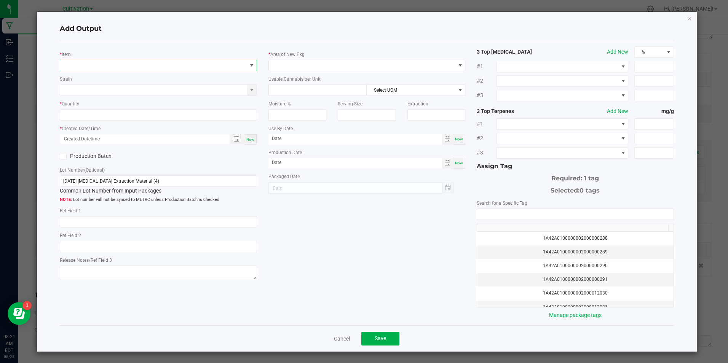
click at [100, 67] on span "NO DATA FOUND" at bounding box center [153, 65] width 186 height 11
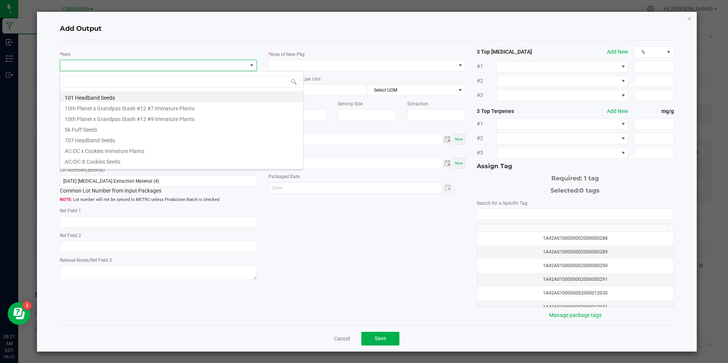
scroll to position [11, 195]
type input "[PERSON_NAME]-bulk lab was"
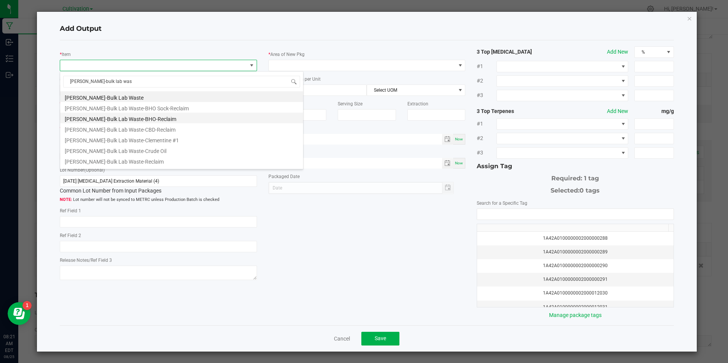
click at [121, 116] on li "[PERSON_NAME]-Bulk Lab Waste-BHO-Reclaim" at bounding box center [181, 118] width 243 height 11
type input "0.0000 g"
type input "1"
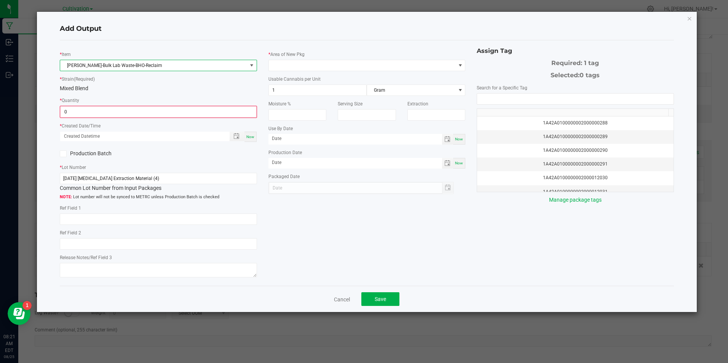
click at [121, 116] on input "0" at bounding box center [158, 112] width 195 height 11
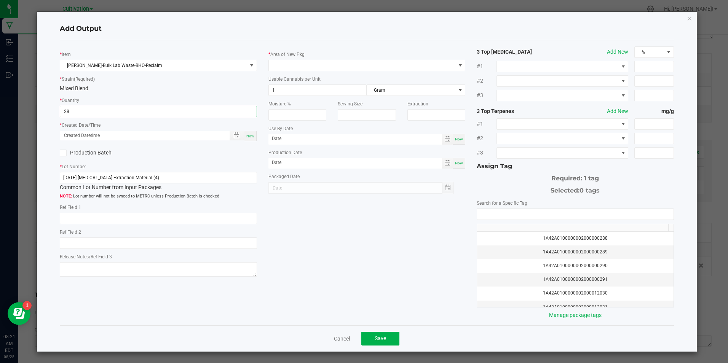
type input "28.0000 g"
click at [247, 136] on span "Now" at bounding box center [250, 136] width 8 height 4
type input "08/25/2025 8:21 AM"
type input "[DATE]"
click at [61, 153] on icon at bounding box center [63, 153] width 5 height 0
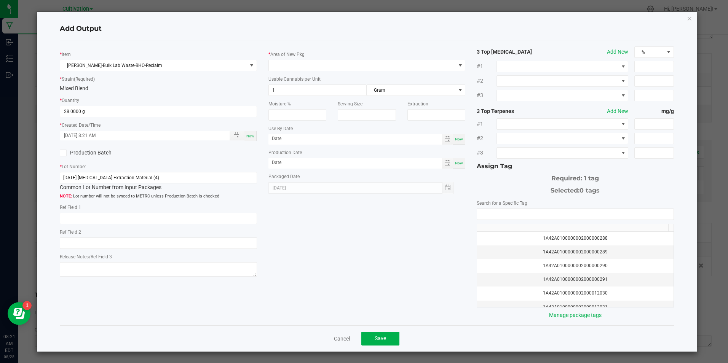
click at [0, 0] on input "Production Batch" at bounding box center [0, 0] width 0 height 0
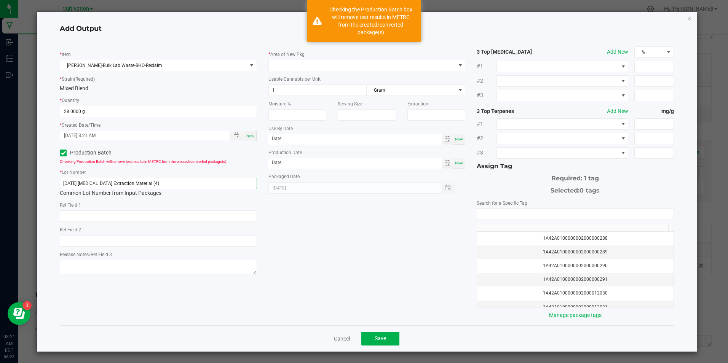
click at [152, 185] on input "8/14/25 Hydrocarbon Extraction Material (4)" at bounding box center [158, 183] width 197 height 11
paste input "25/25 0.5G Cartridge Fill (Sour Kush"
type input "8/25/25 0.5G Cartridge Fill (Sour Kush)"
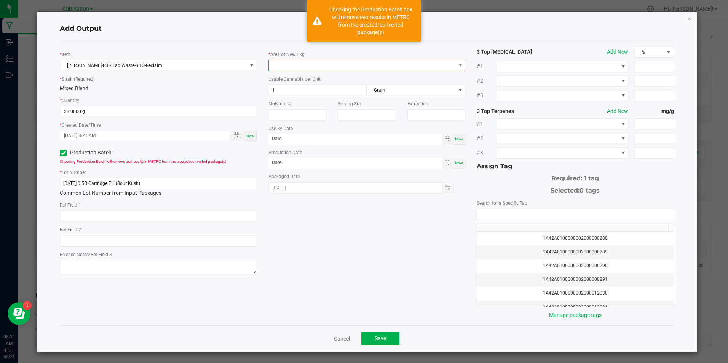
click at [306, 66] on span at bounding box center [362, 65] width 186 height 11
click at [291, 70] on span at bounding box center [362, 65] width 186 height 11
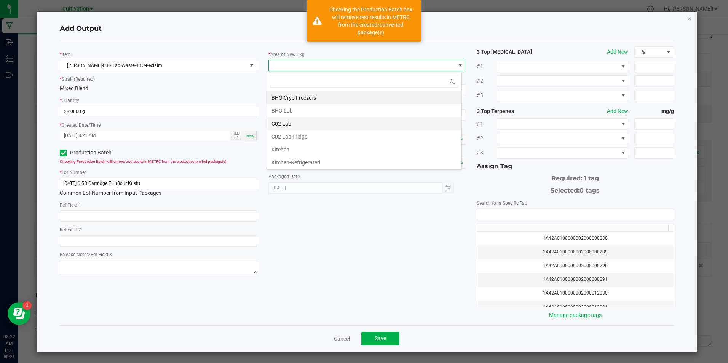
click at [279, 120] on li "C02 Lab" at bounding box center [364, 123] width 194 height 13
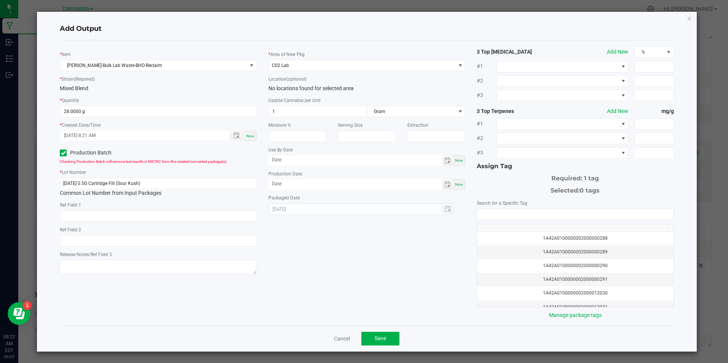
click at [280, 104] on div "Usable Cannabis per Unit 1 Gram" at bounding box center [366, 106] width 197 height 21
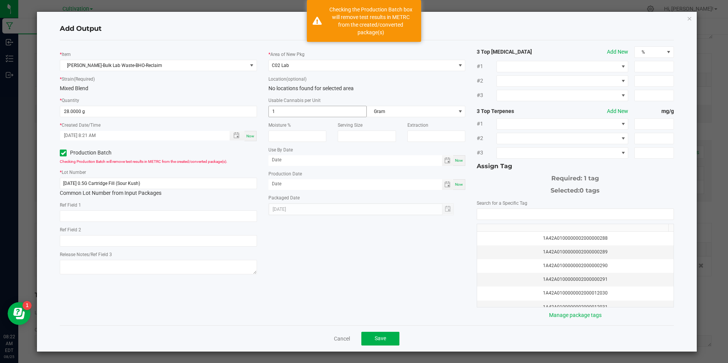
click at [282, 107] on input "1" at bounding box center [318, 111] width 98 height 11
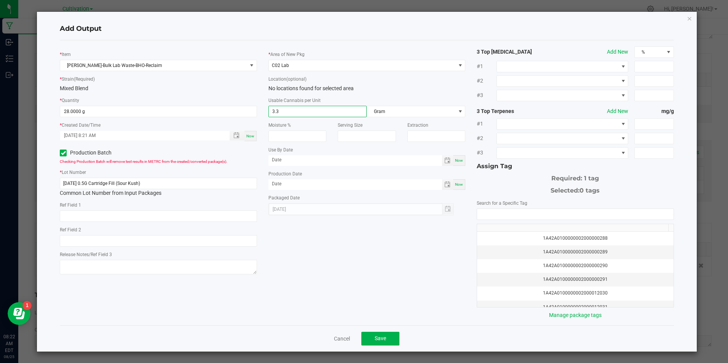
type input "3.3"
click at [456, 185] on span "Now" at bounding box center [459, 184] width 8 height 4
type input "[DATE]"
click at [489, 214] on input "NO DATA FOUND" at bounding box center [575, 214] width 196 height 11
paste input "8/25/25 0.5G Cartridge Fill (Sour Kush)"
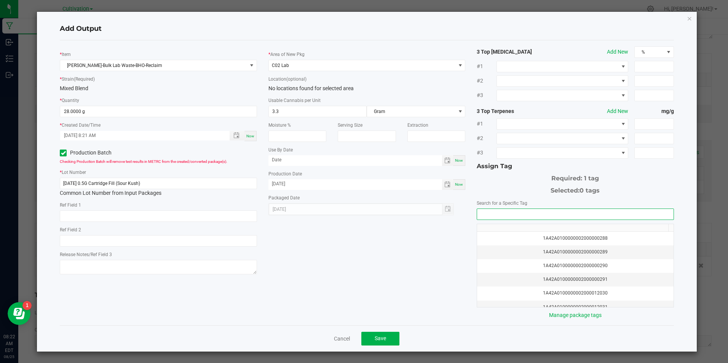
type input "8/25/25 0.5G Cartridge Fill (Sour Kush)"
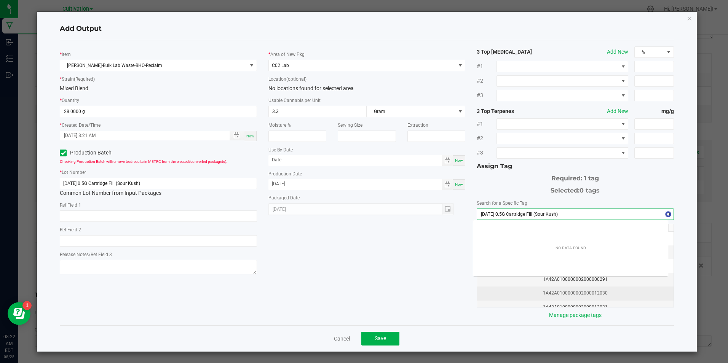
scroll to position [11, 194]
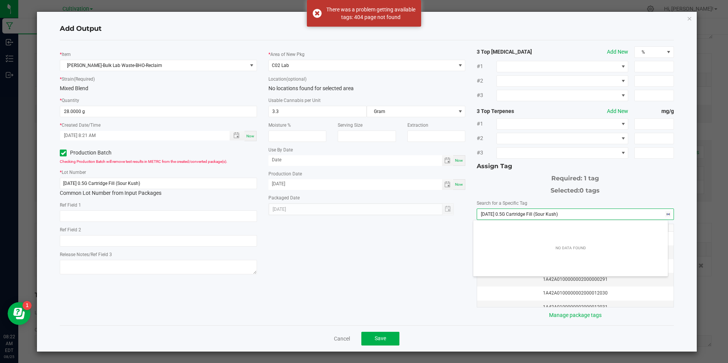
drag, startPoint x: 608, startPoint y: 214, endPoint x: 578, endPoint y: 215, distance: 30.1
click at [578, 215] on input "8/25/25 0.5G Cartridge Fill (Sour Kush)" at bounding box center [575, 214] width 196 height 11
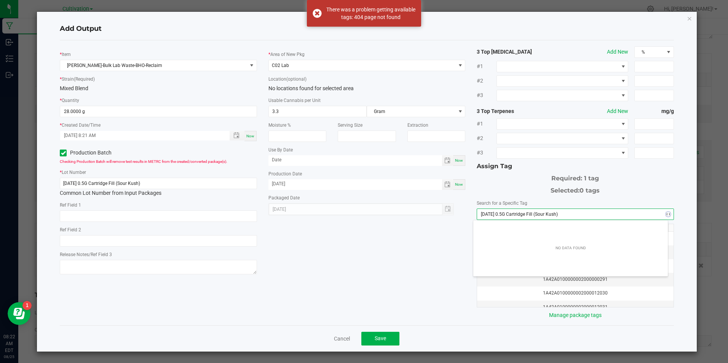
click at [578, 215] on input "8/25/25 0.5G Cartridge Fill (Sour Kush)" at bounding box center [575, 214] width 196 height 11
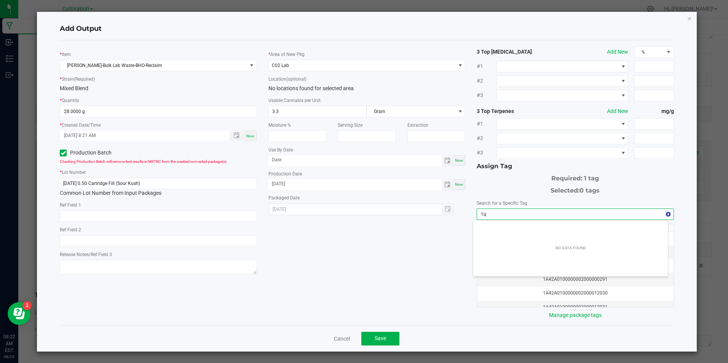
type input "1"
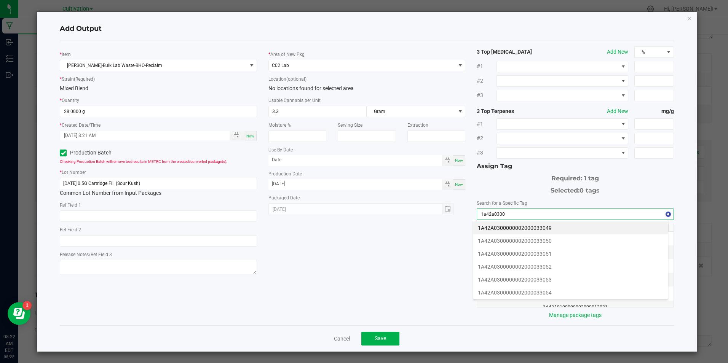
type input "1A42A0300000002000033049"
click at [514, 228] on th at bounding box center [572, 228] width 191 height 8
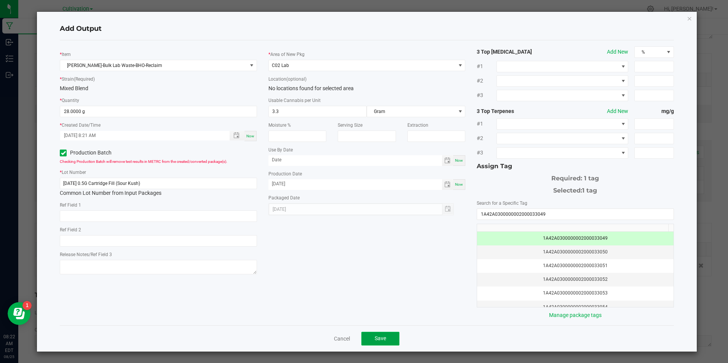
click at [371, 339] on button "Save" at bounding box center [380, 339] width 38 height 14
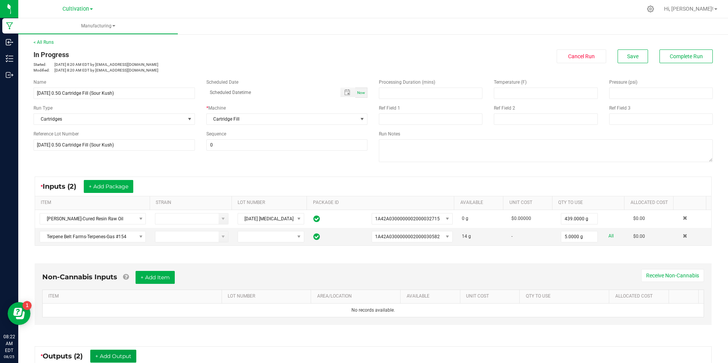
scroll to position [0, 0]
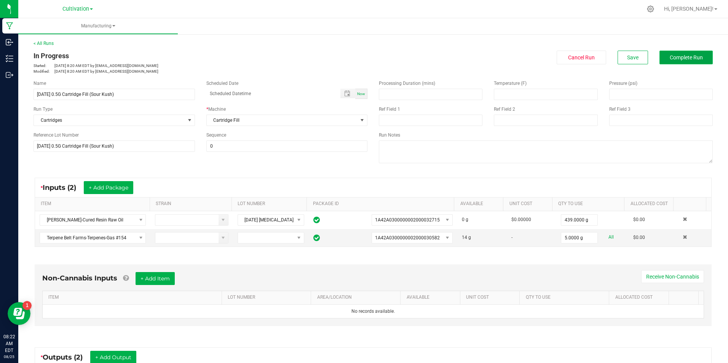
click at [690, 51] on button "Complete Run" at bounding box center [685, 58] width 53 height 14
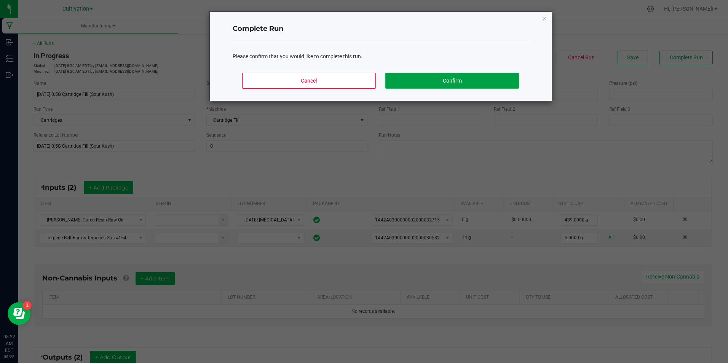
click at [506, 82] on button "Confirm" at bounding box center [451, 81] width 133 height 16
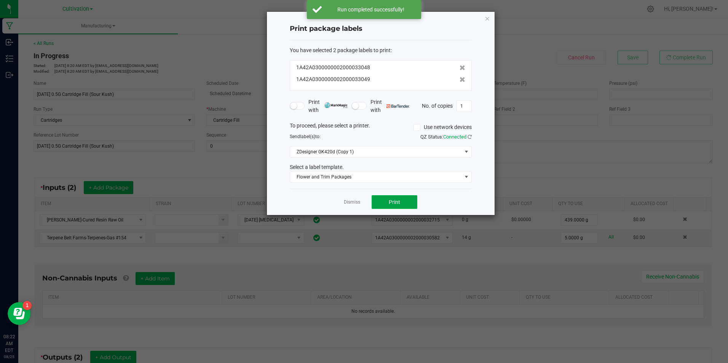
click at [410, 208] on button "Print" at bounding box center [394, 202] width 46 height 14
click at [413, 206] on button "Print" at bounding box center [394, 202] width 46 height 14
click at [459, 80] on icon at bounding box center [462, 79] width 6 height 5
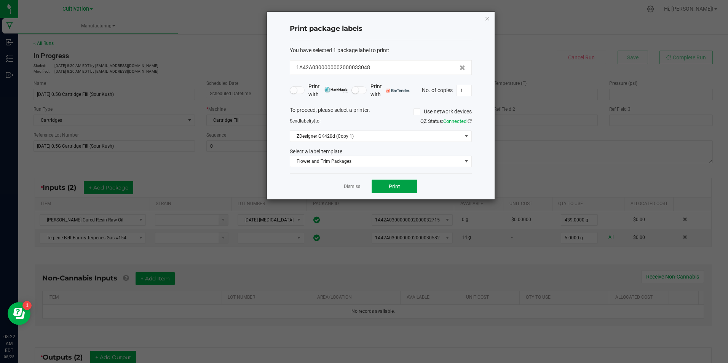
click at [402, 188] on button "Print" at bounding box center [394, 187] width 46 height 14
click at [350, 190] on app-cancel-button "Dismiss" at bounding box center [352, 187] width 16 height 8
click at [347, 189] on link "Dismiss" at bounding box center [352, 186] width 16 height 6
